Goal: Check status: Check status

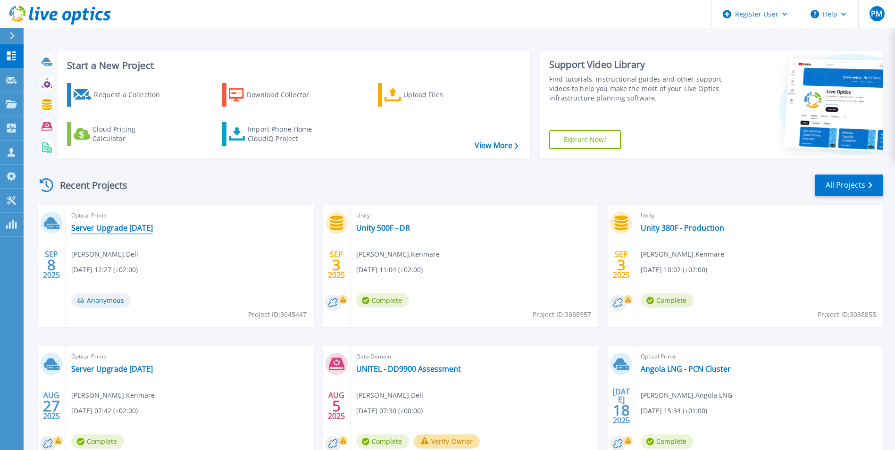
click at [141, 226] on link "Server Upgrade August 2025" at bounding box center [112, 227] width 82 height 9
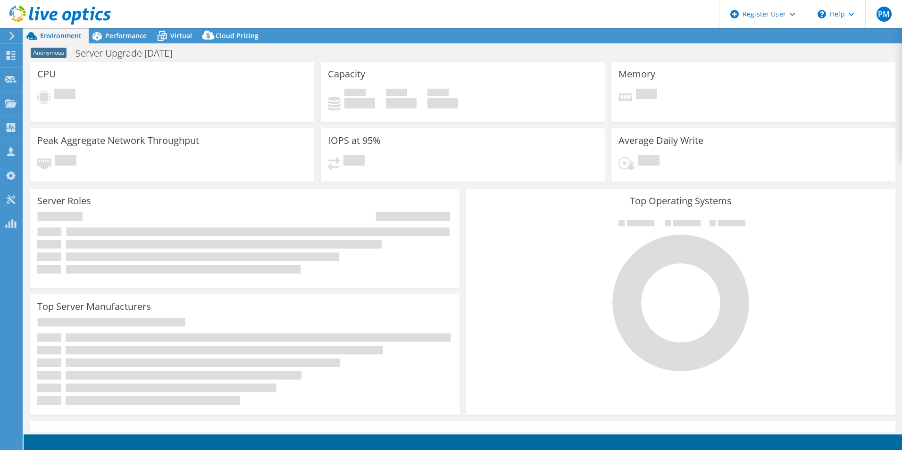
select select "USD"
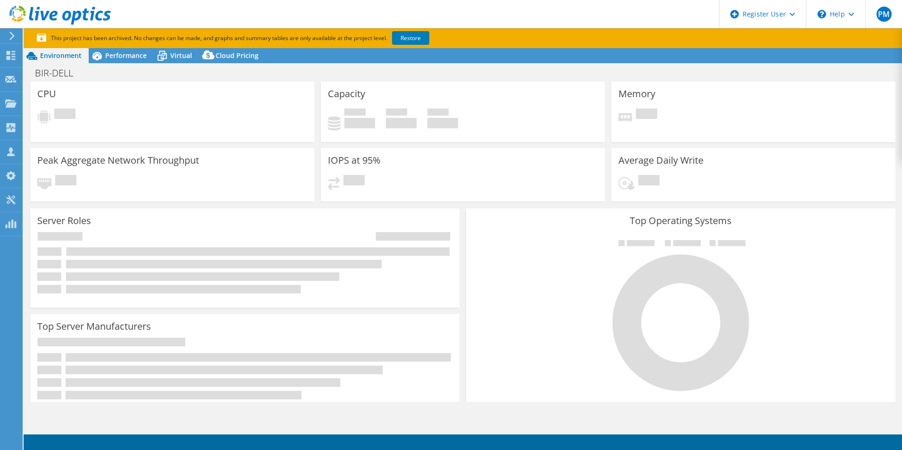
select select "USD"
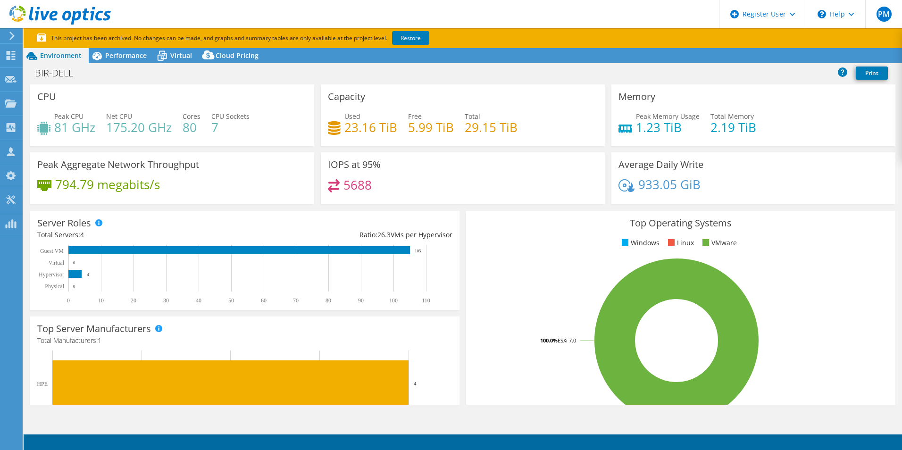
click at [135, 58] on span "Performance" at bounding box center [126, 55] width 42 height 9
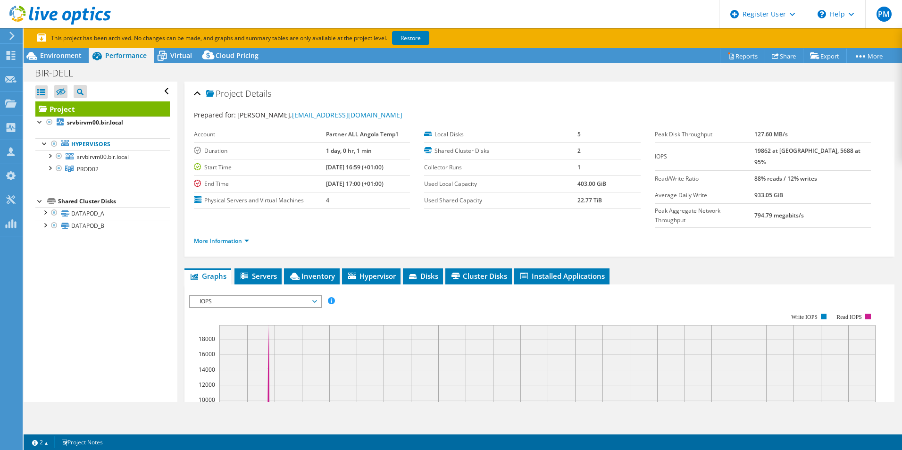
click at [315, 271] on span "Inventory" at bounding box center [312, 275] width 46 height 9
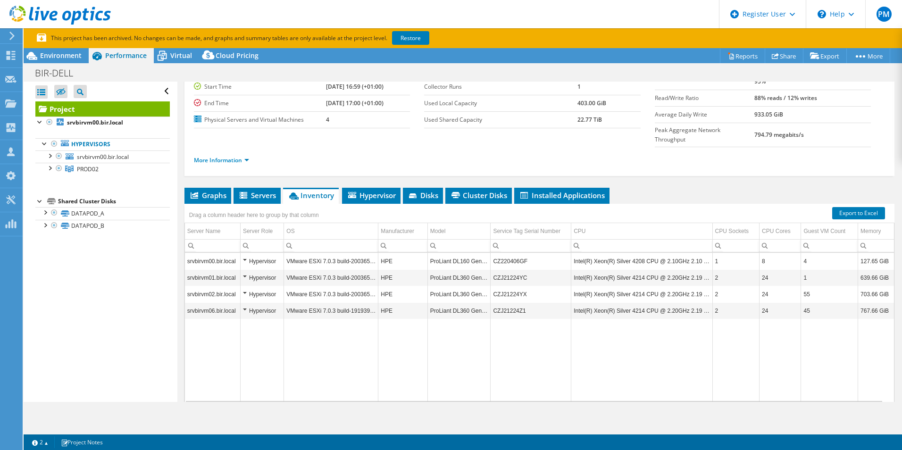
scroll to position [94, 0]
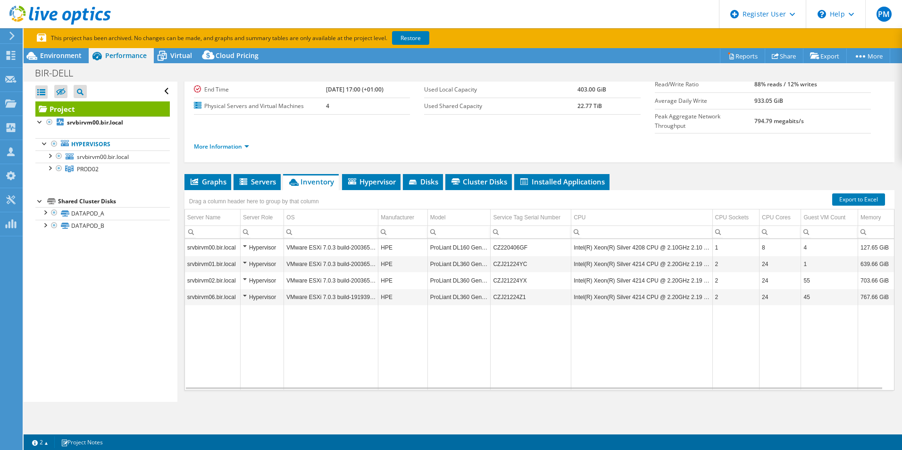
click at [634, 256] on td "Intel(R) Xeon(R) Silver 4214 CPU @ 2.20GHz 2.19 GHz" at bounding box center [641, 264] width 141 height 17
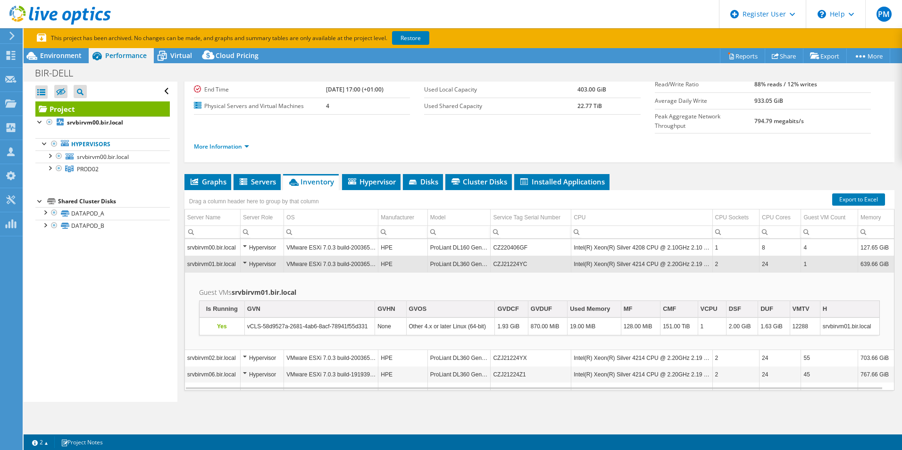
click at [593, 256] on td "Intel(R) Xeon(R) Silver 4214 CPU @ 2.20GHz 2.19 GHz" at bounding box center [641, 264] width 141 height 17
